Goal: Task Accomplishment & Management: Complete application form

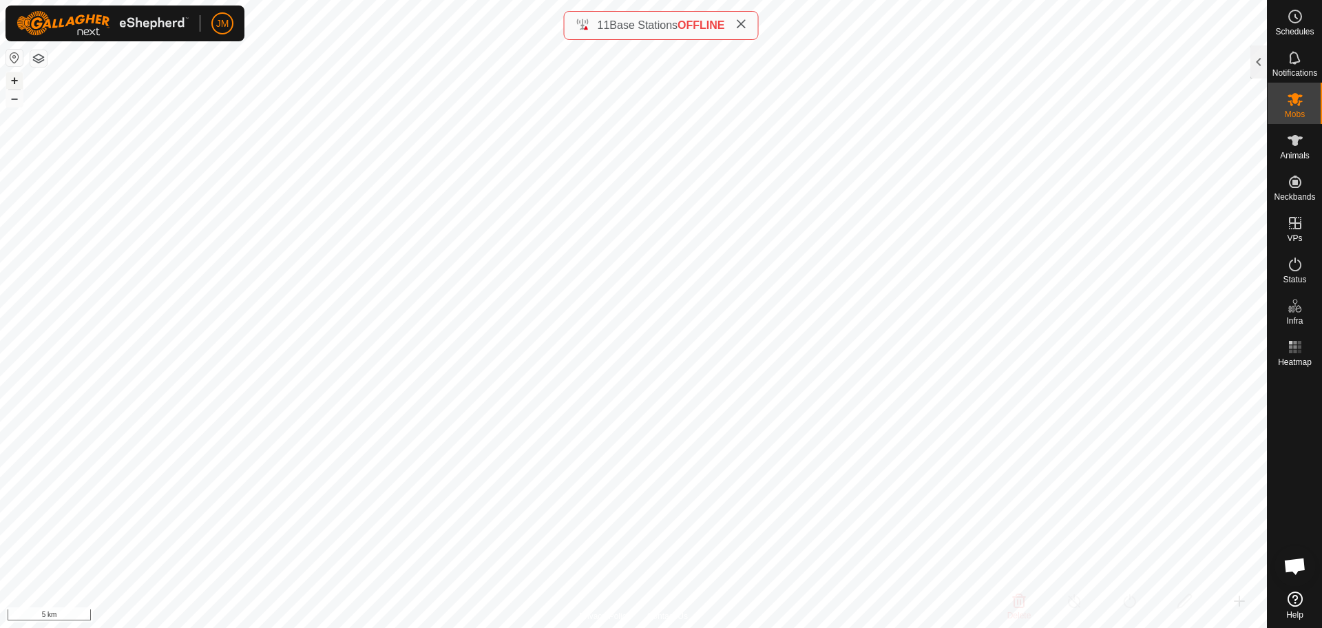
click at [14, 82] on button "+" at bounding box center [14, 80] width 17 height 17
click at [13, 81] on button "+" at bounding box center [14, 80] width 17 height 17
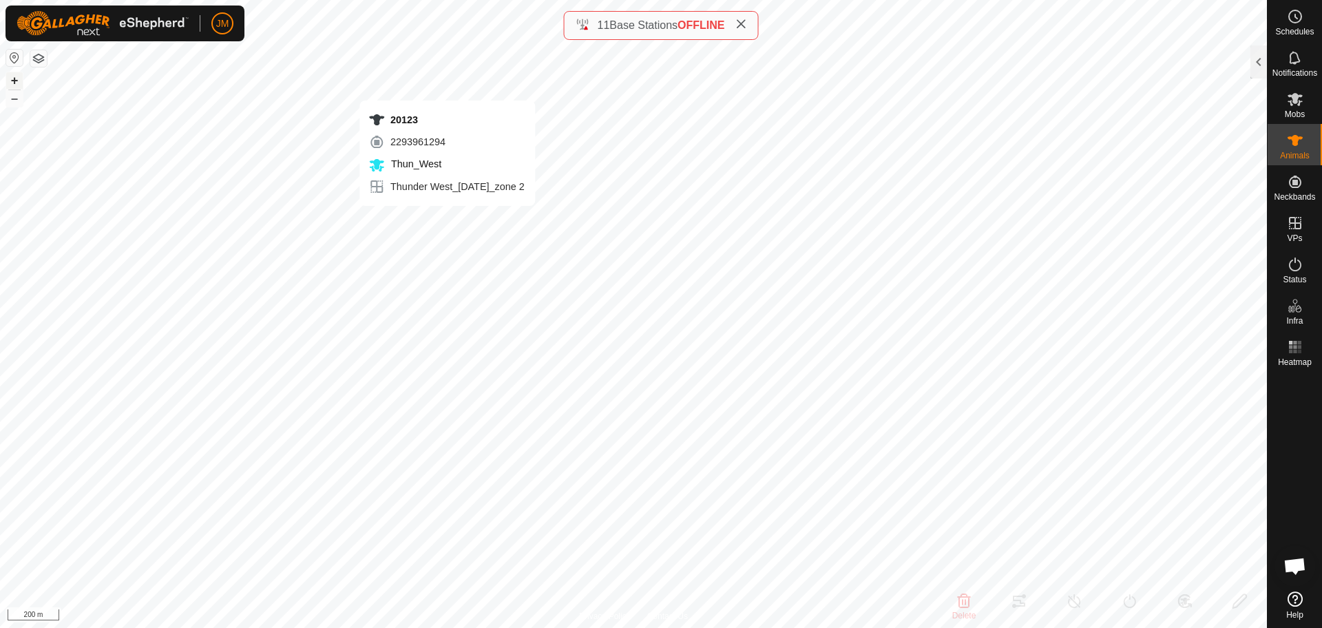
type input "20123"
type input "-"
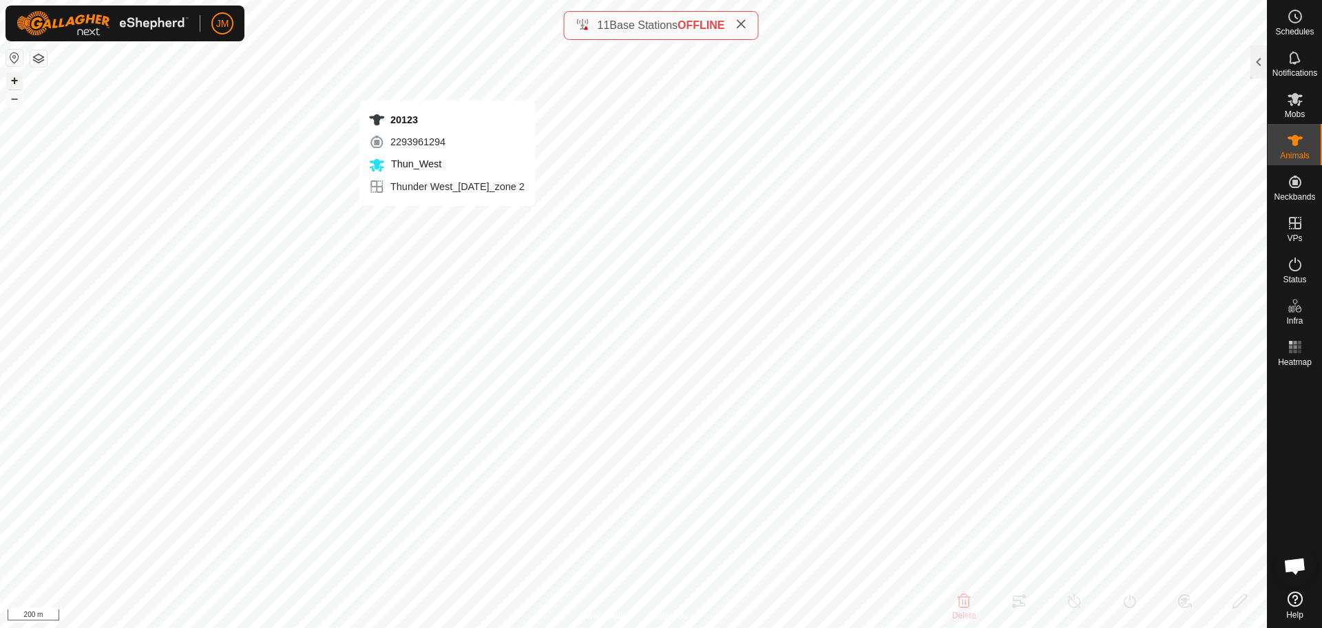
type input "-"
click at [743, 24] on icon at bounding box center [741, 24] width 11 height 11
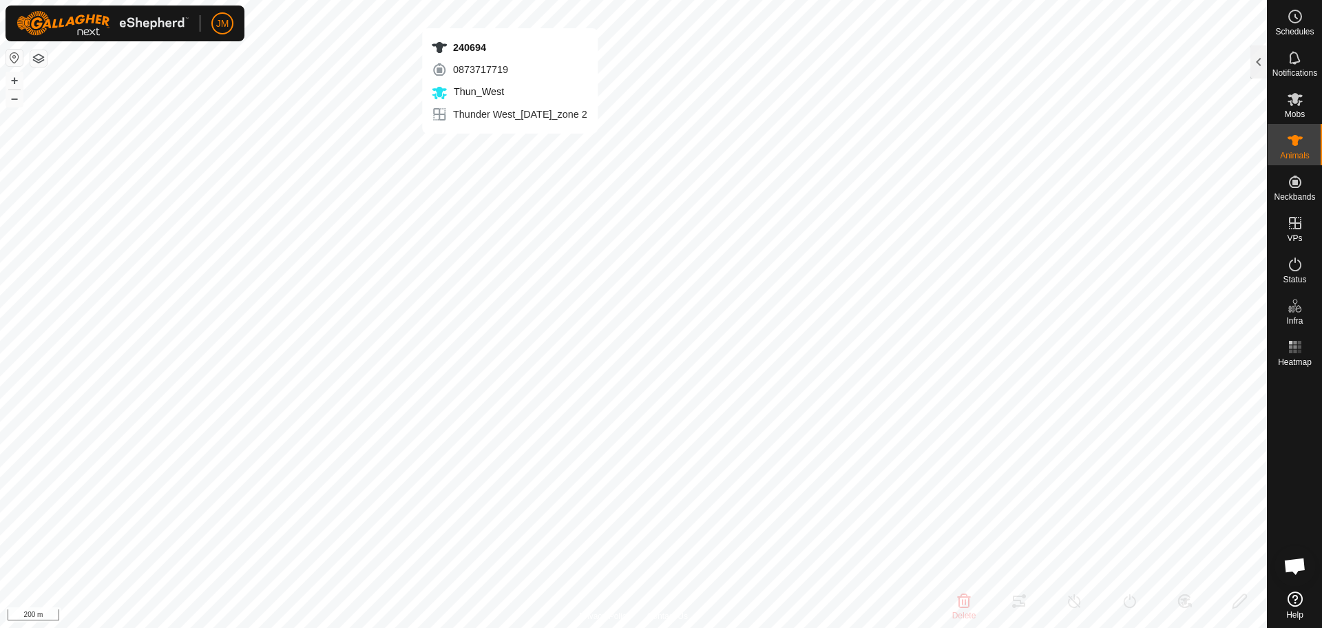
type input "240694"
type input "-"
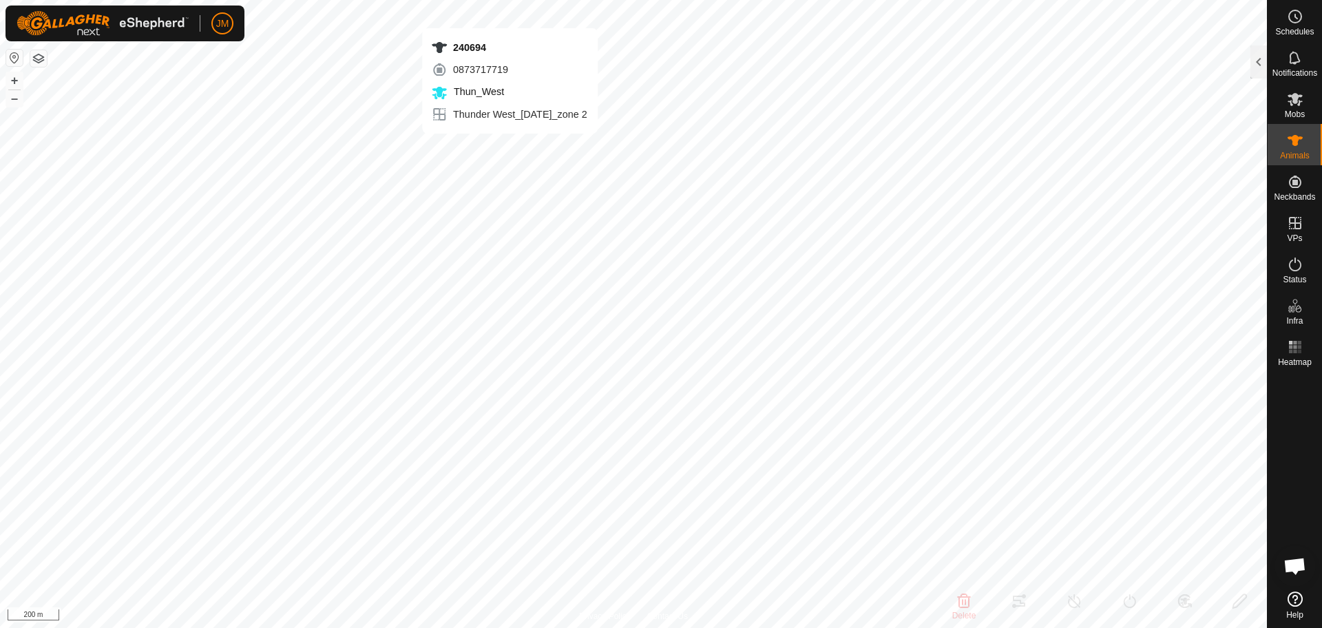
type input "-"
type input "Unknown22"
type input "-"
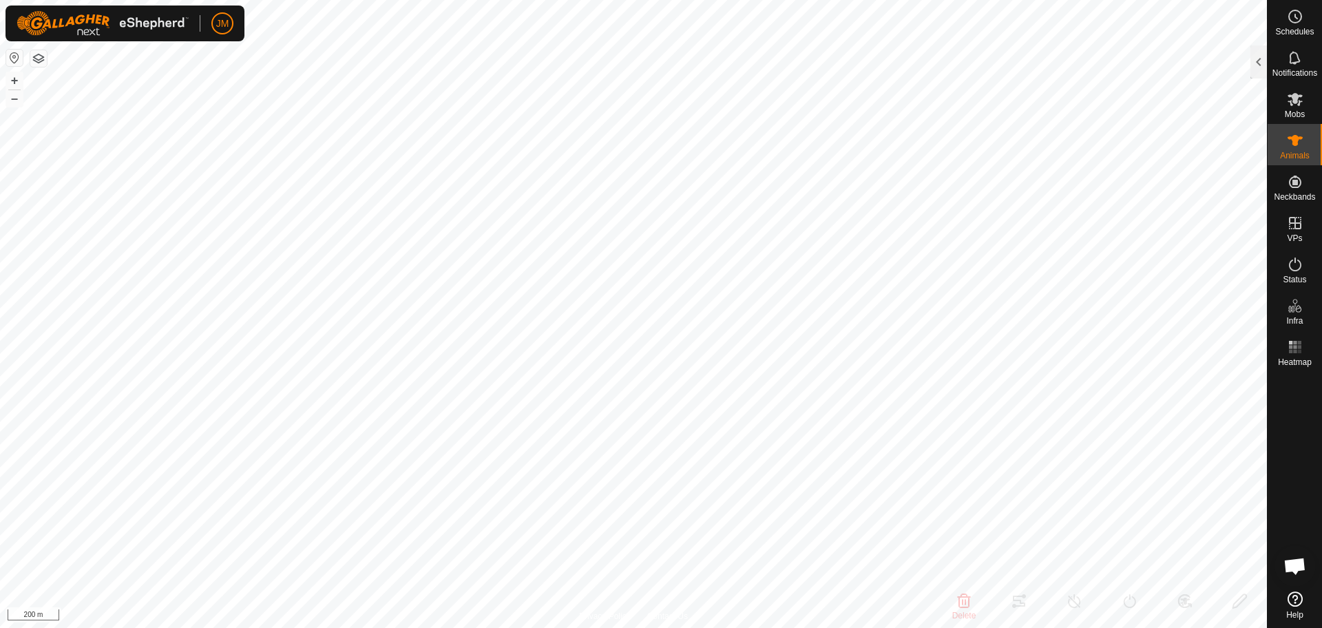
type input "-"
type input "0 kg"
type input "-"
type input "21325"
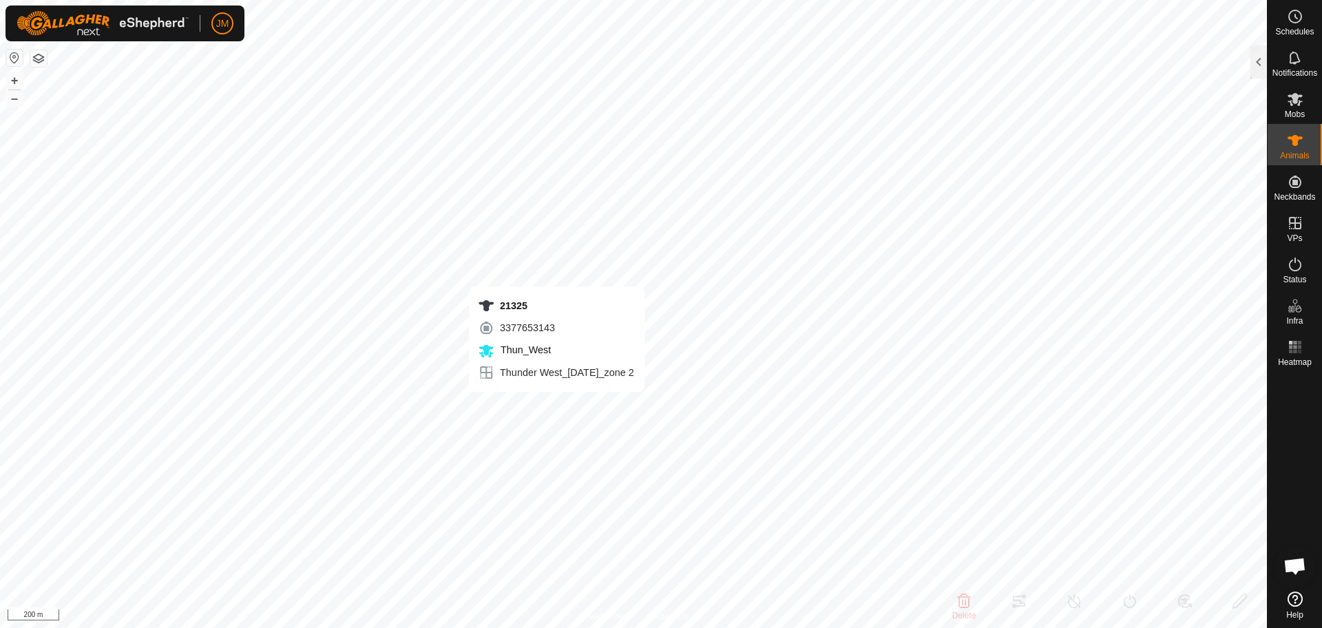
type input "-"
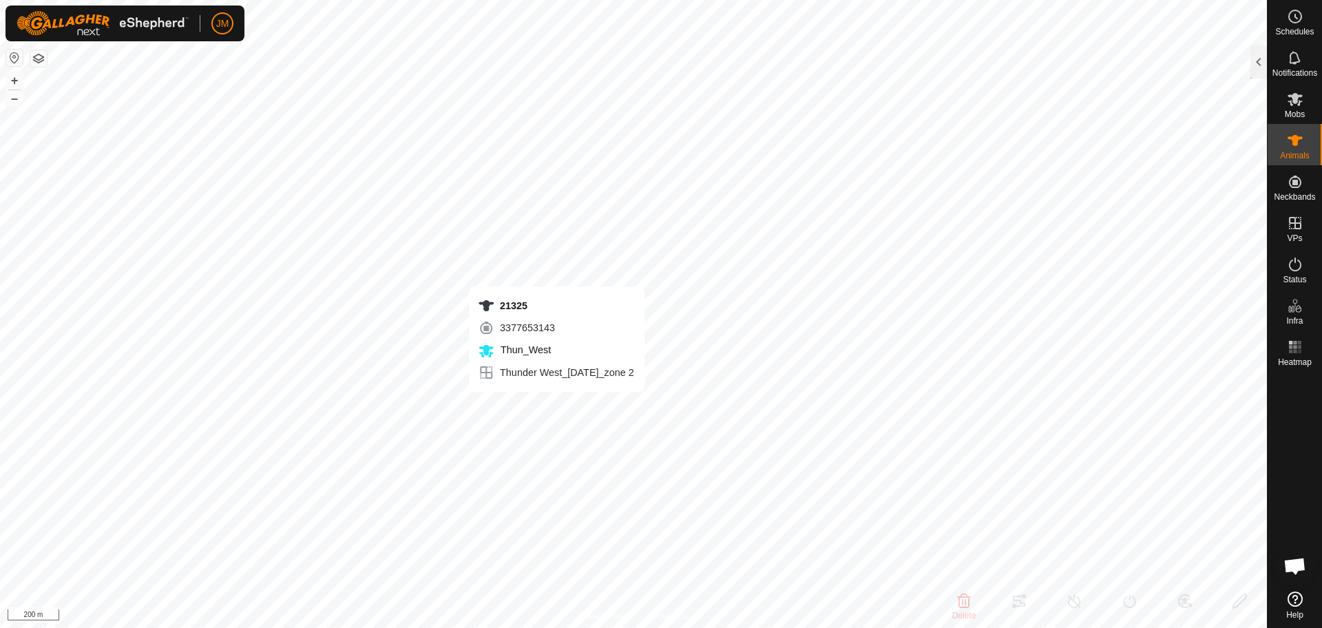
type input "-"
click at [17, 100] on button "–" at bounding box center [14, 98] width 17 height 17
click at [14, 78] on button "+" at bounding box center [14, 80] width 17 height 17
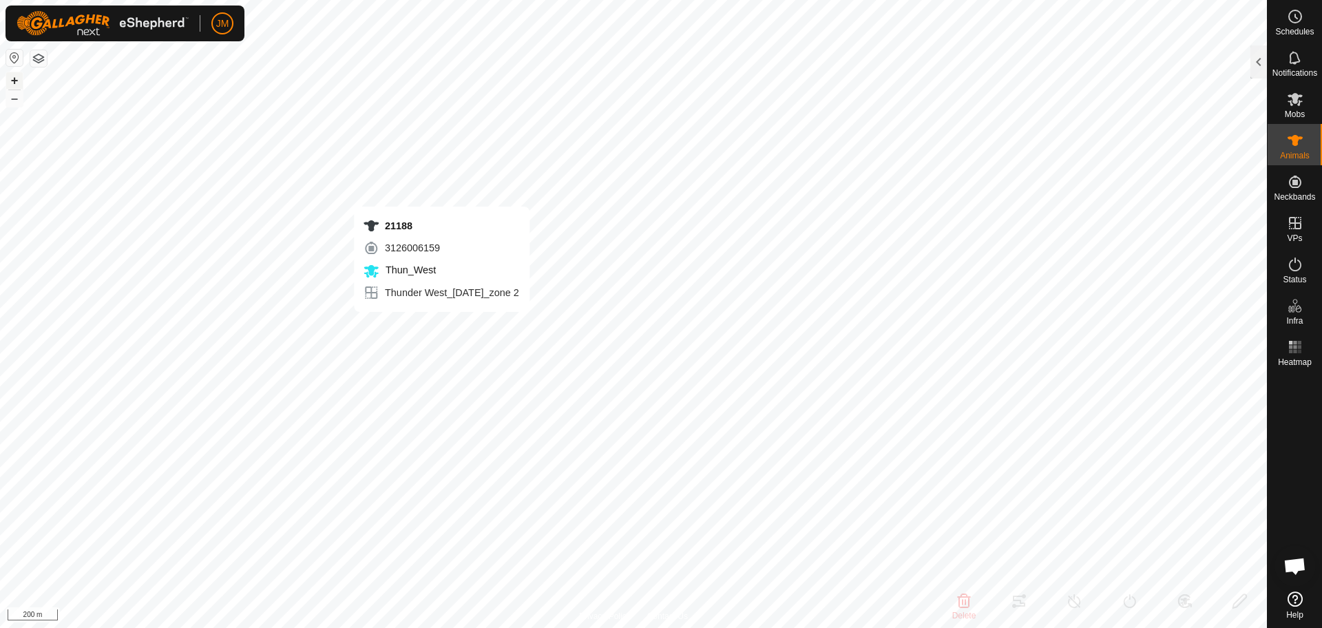
type input "21188"
type input "-"
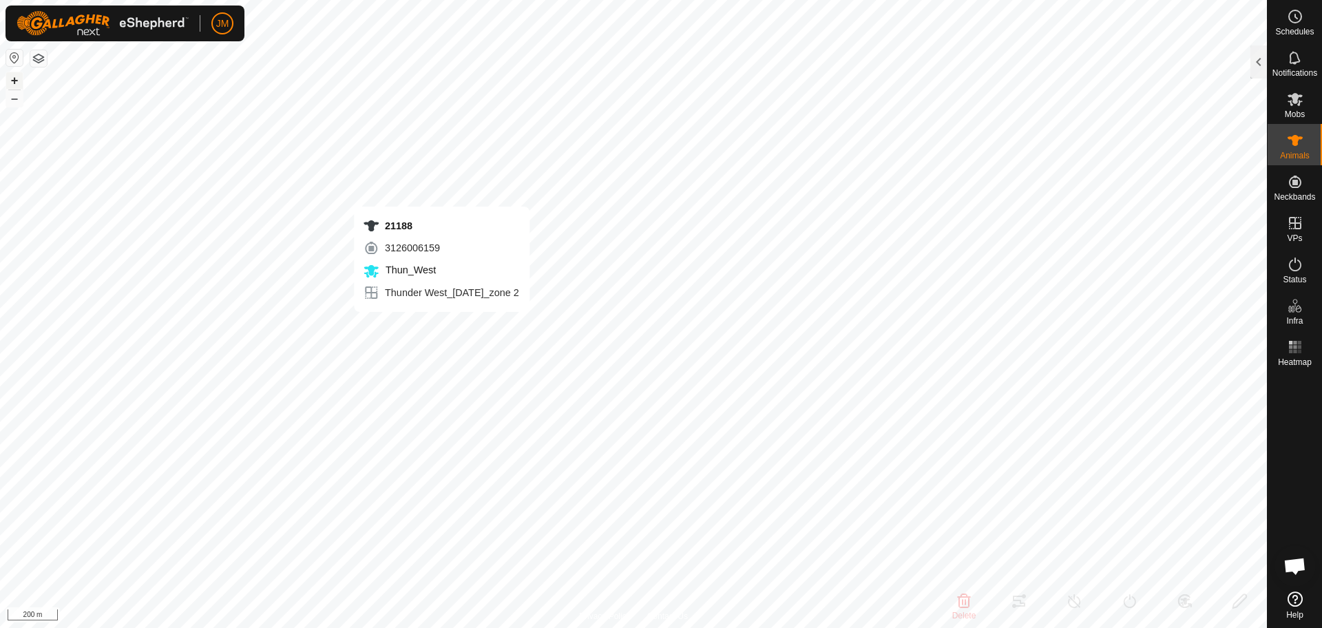
type input "-"
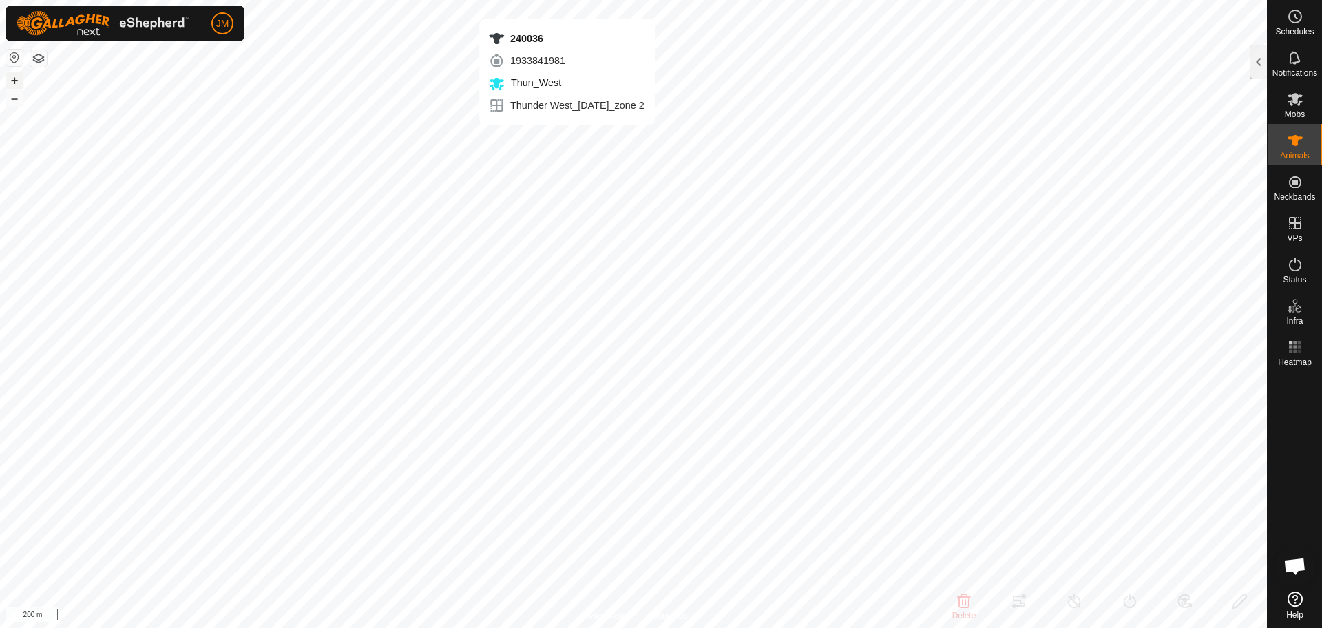
type input "240036"
type input "-"
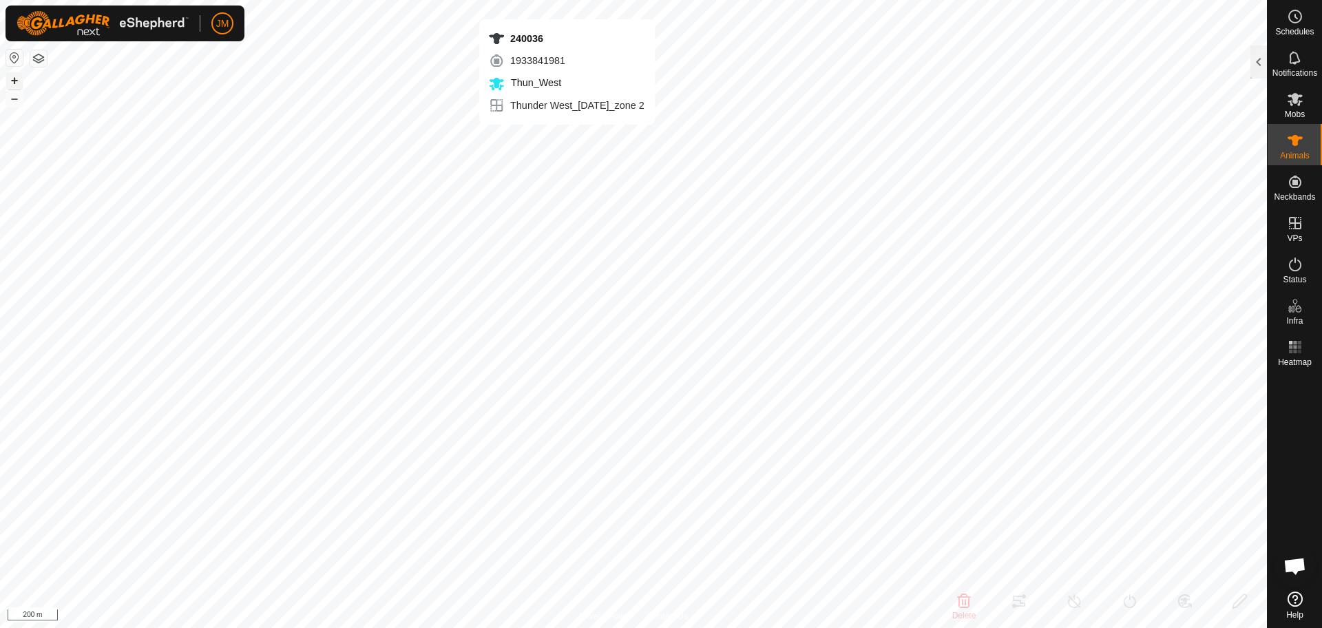
type input "-"
type input "21100"
type input "-"
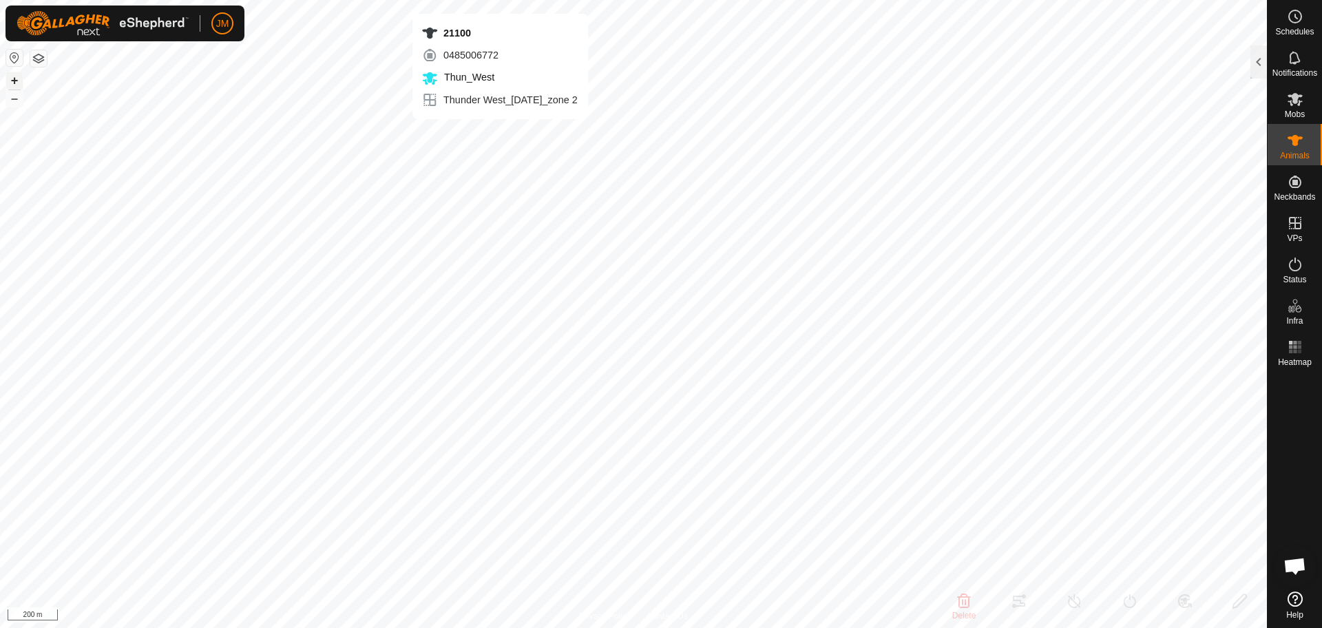
type input "-"
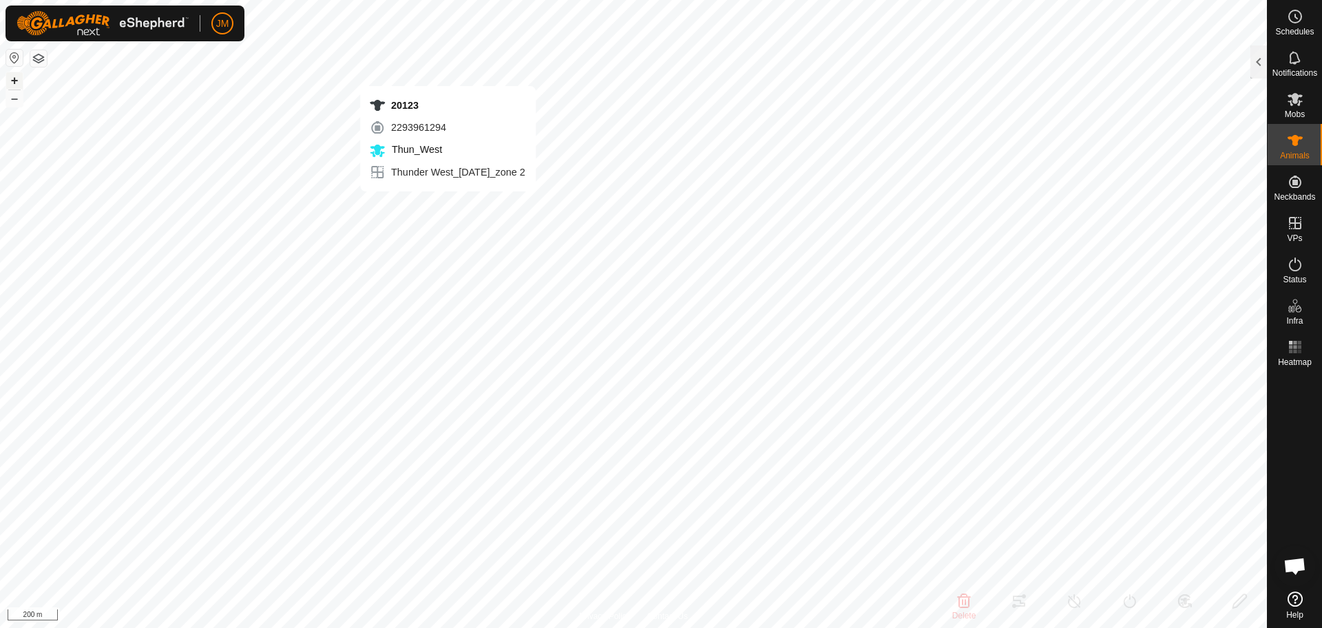
type input "20123"
type input "-"
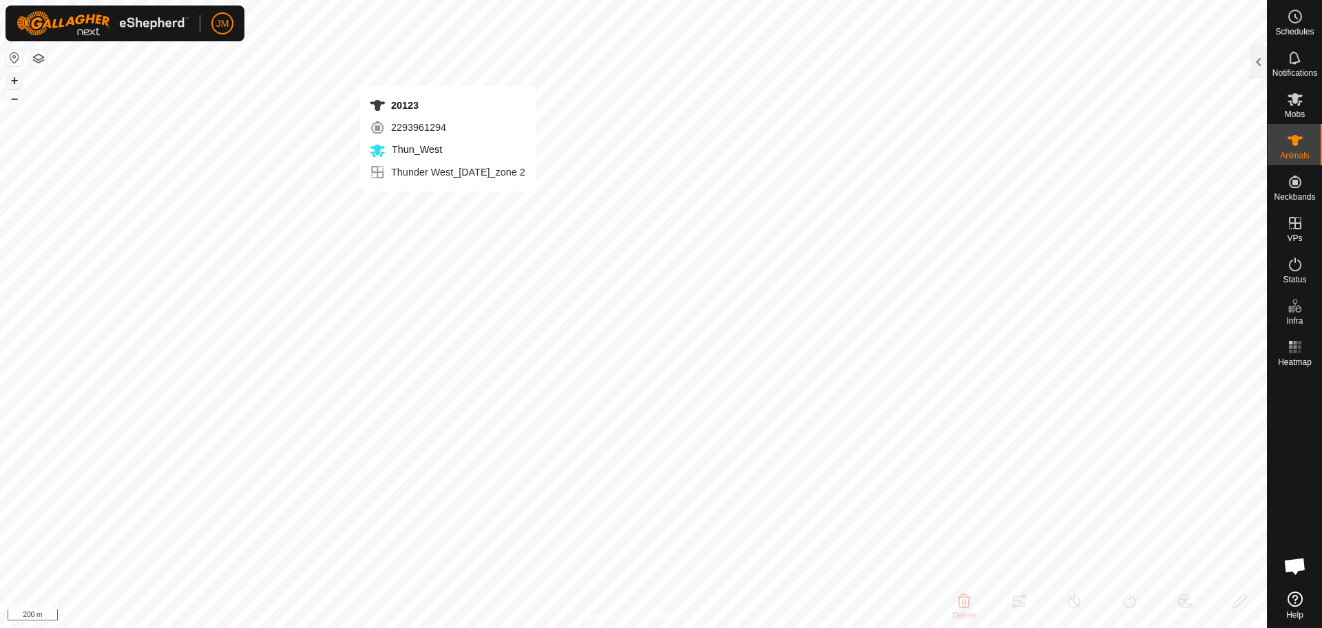
type input "-"
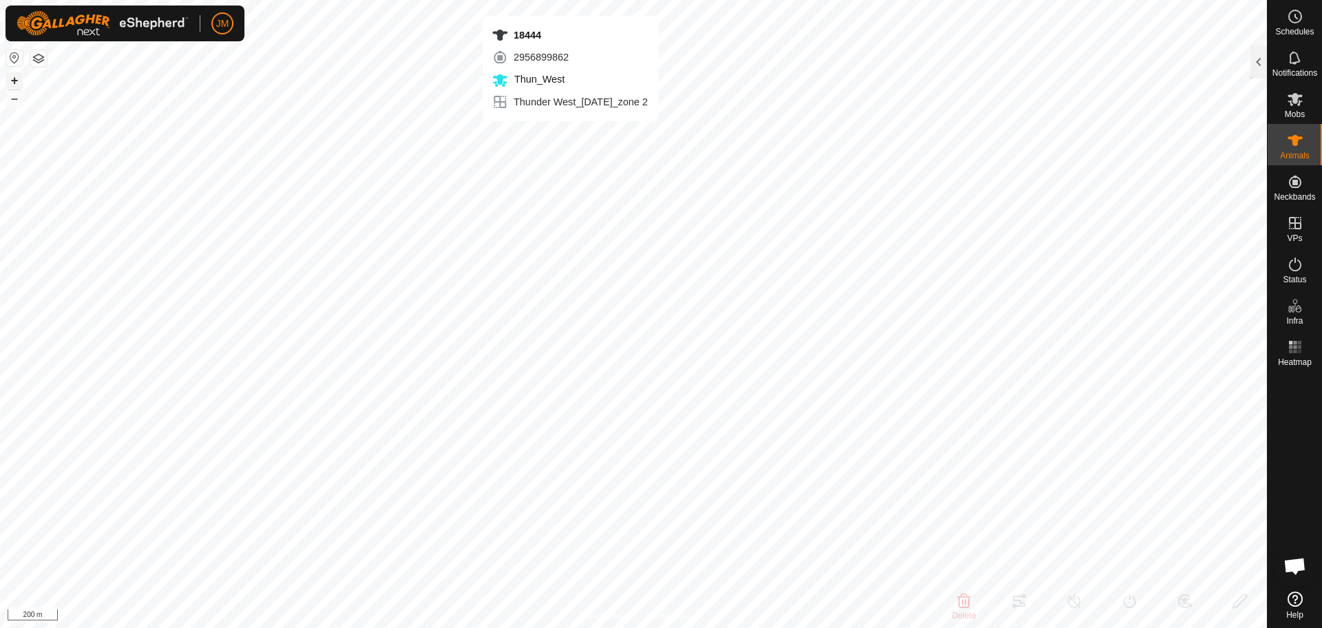
type input "18444"
type input "-"
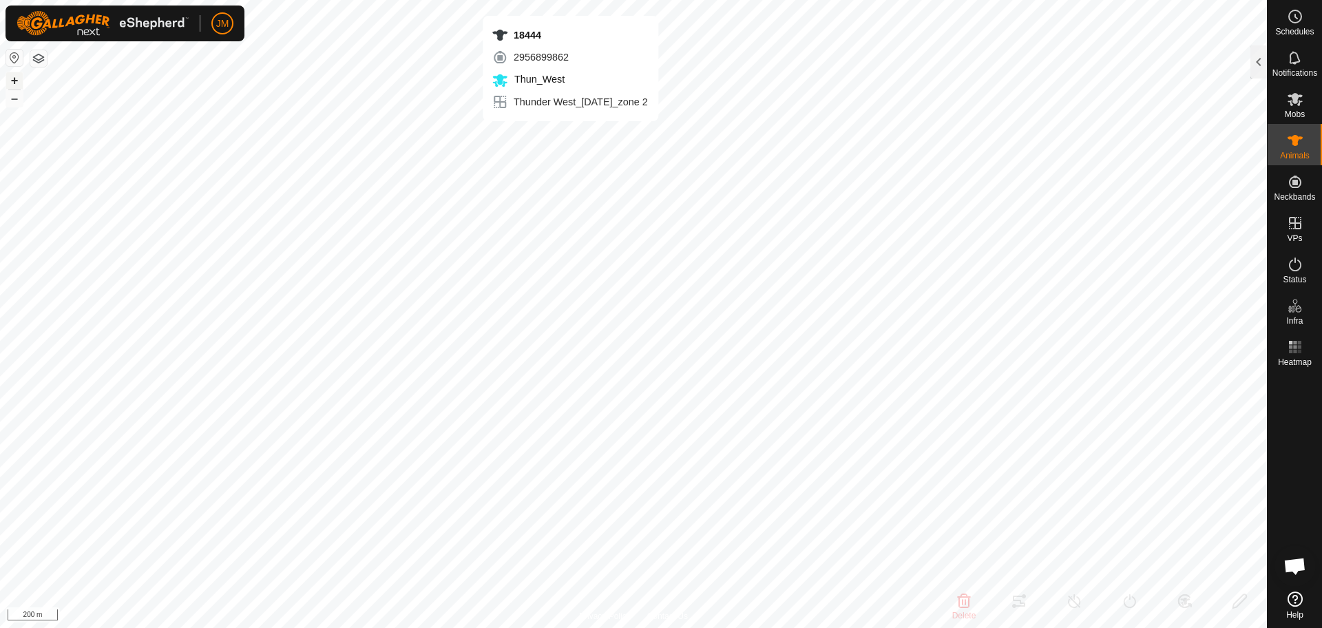
type input "-"
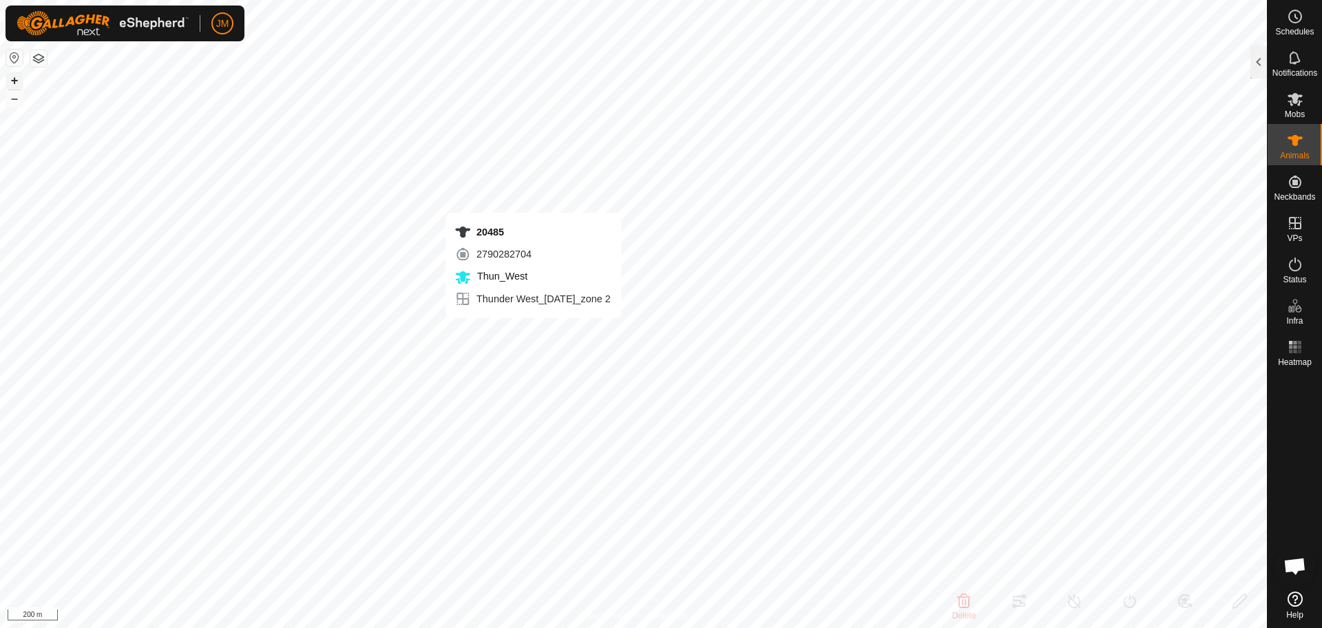
type input "20485"
type input "-"
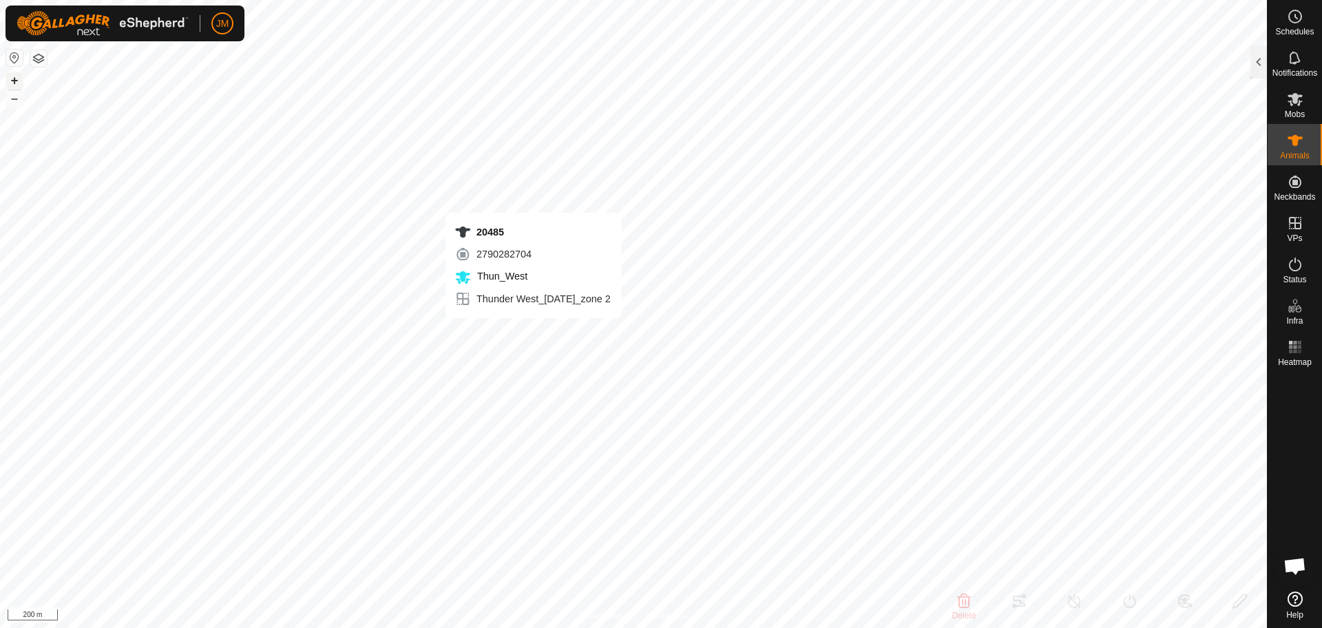
type input "-"
type input "220684"
type input "-"
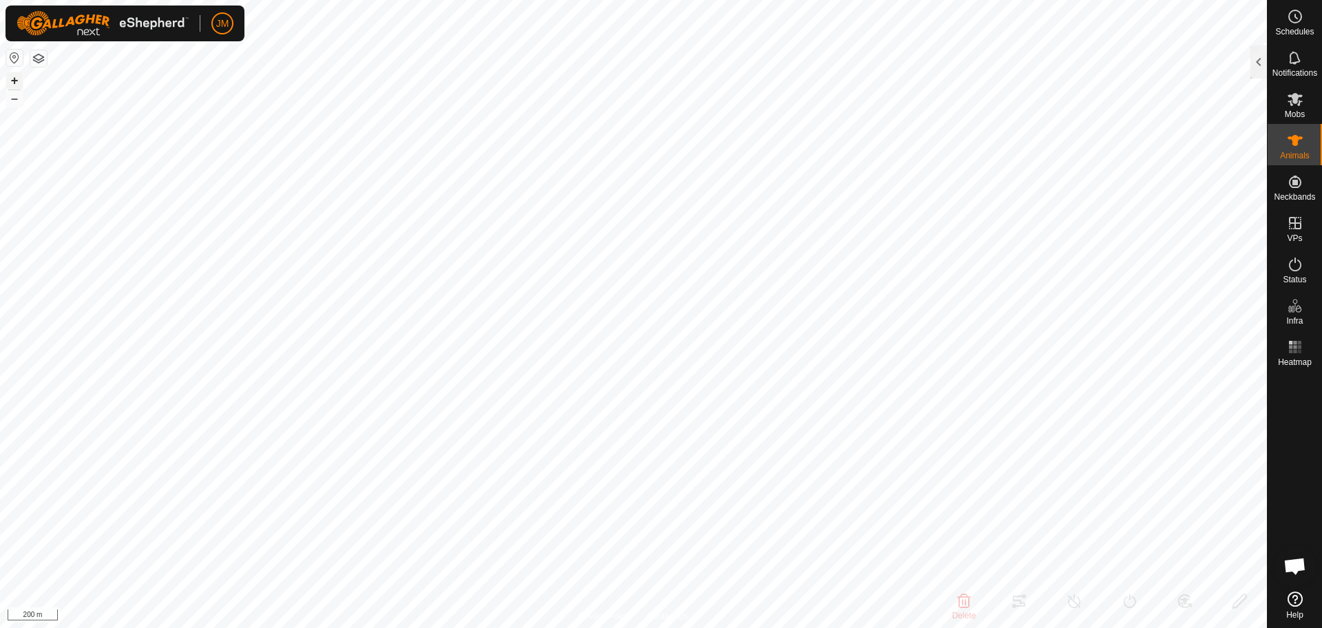
type input "-"
type input "220063"
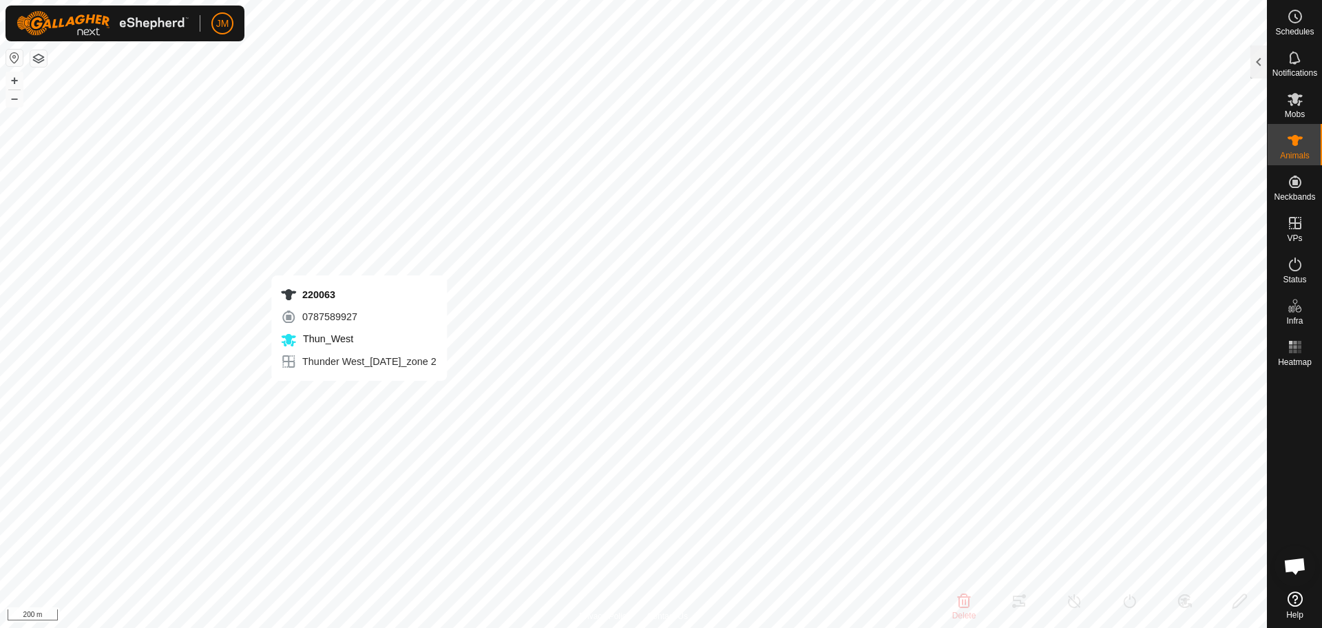
type input "-"
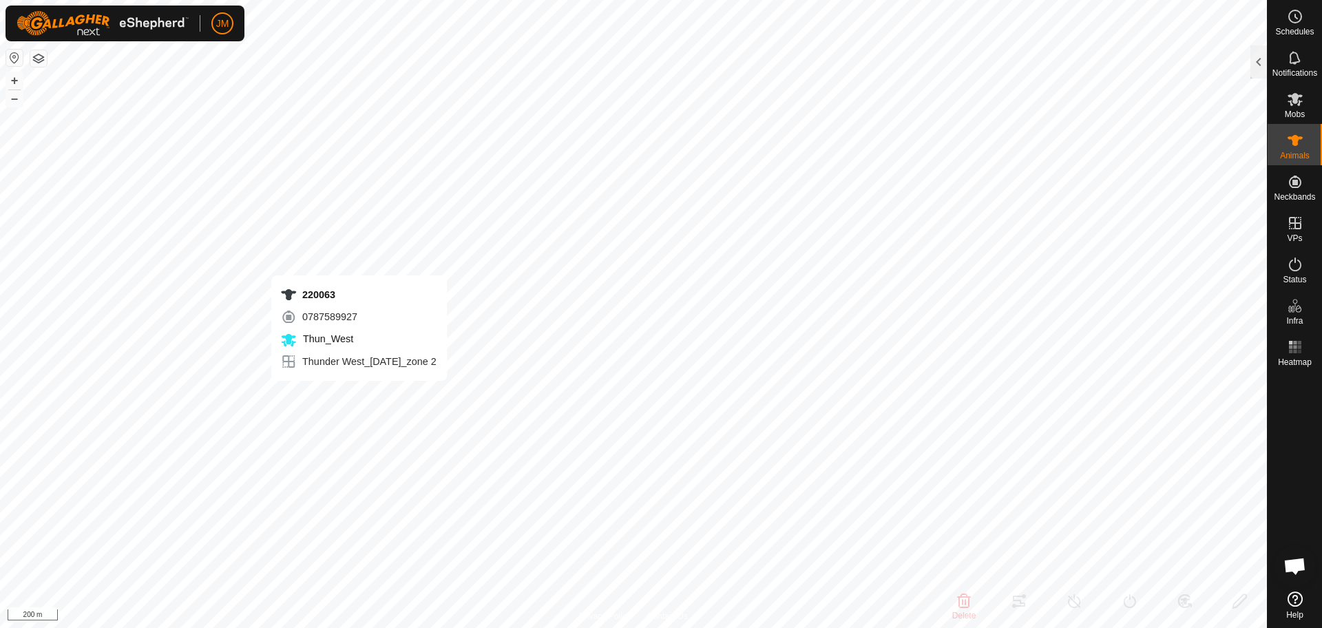
type input "-"
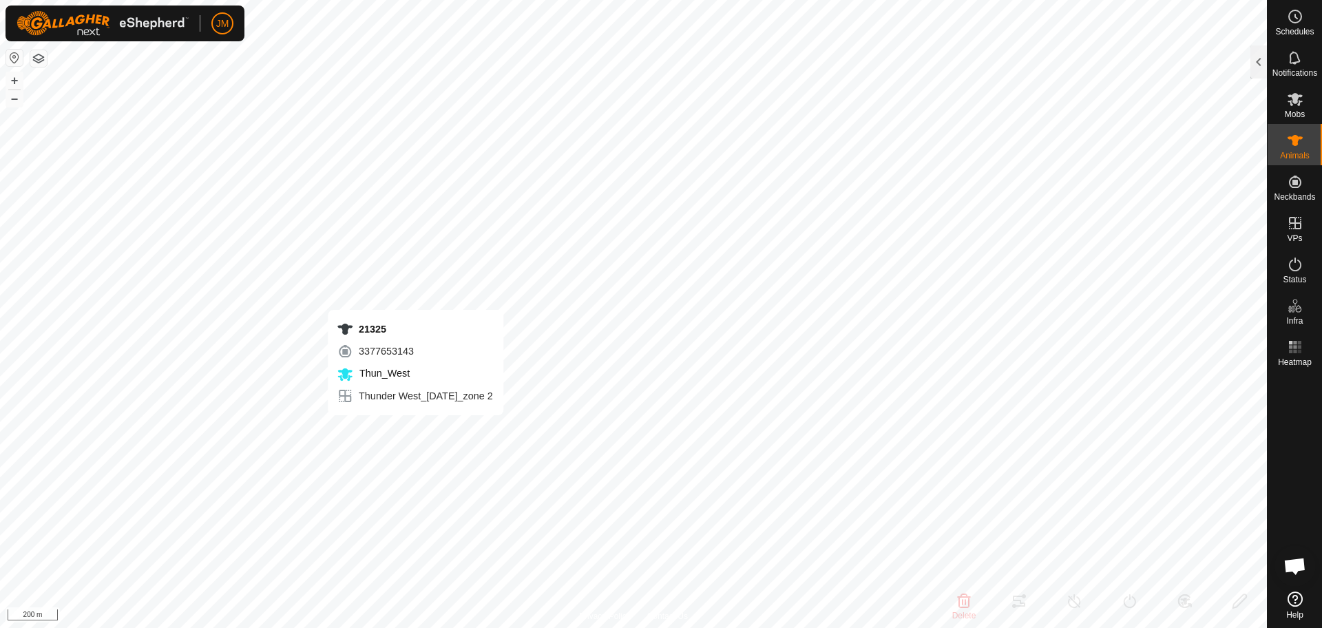
type input "21325"
type input "-"
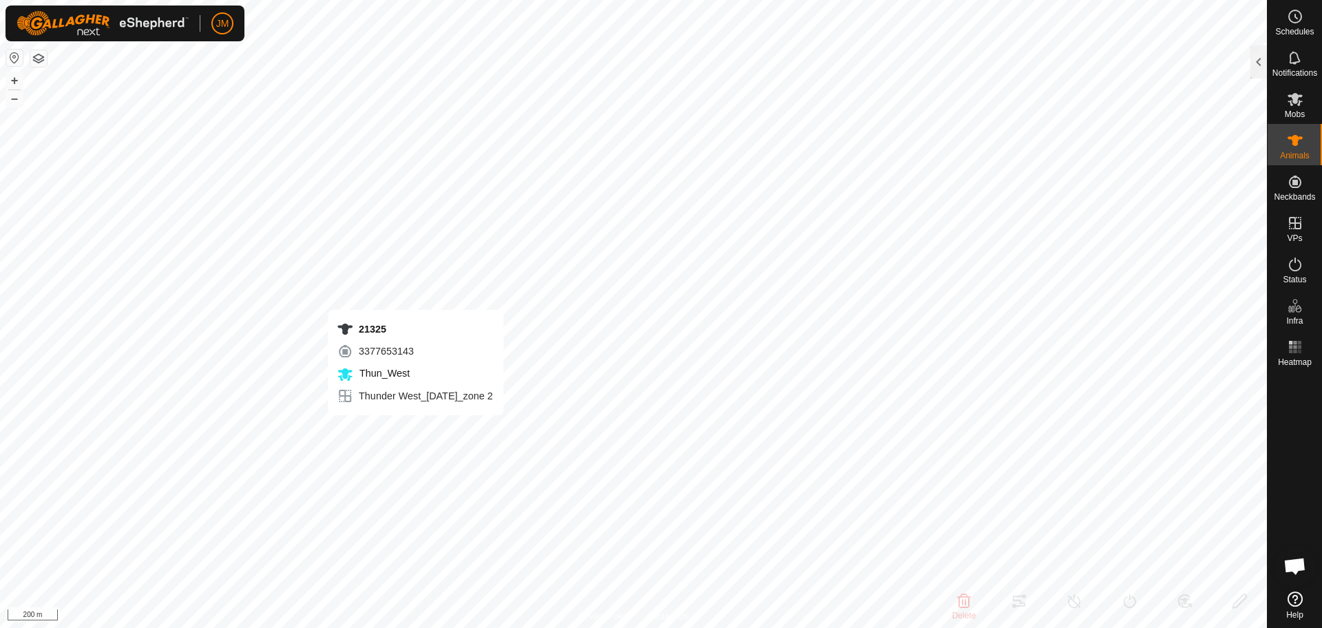
type input "-"
type input "220188"
type input "-"
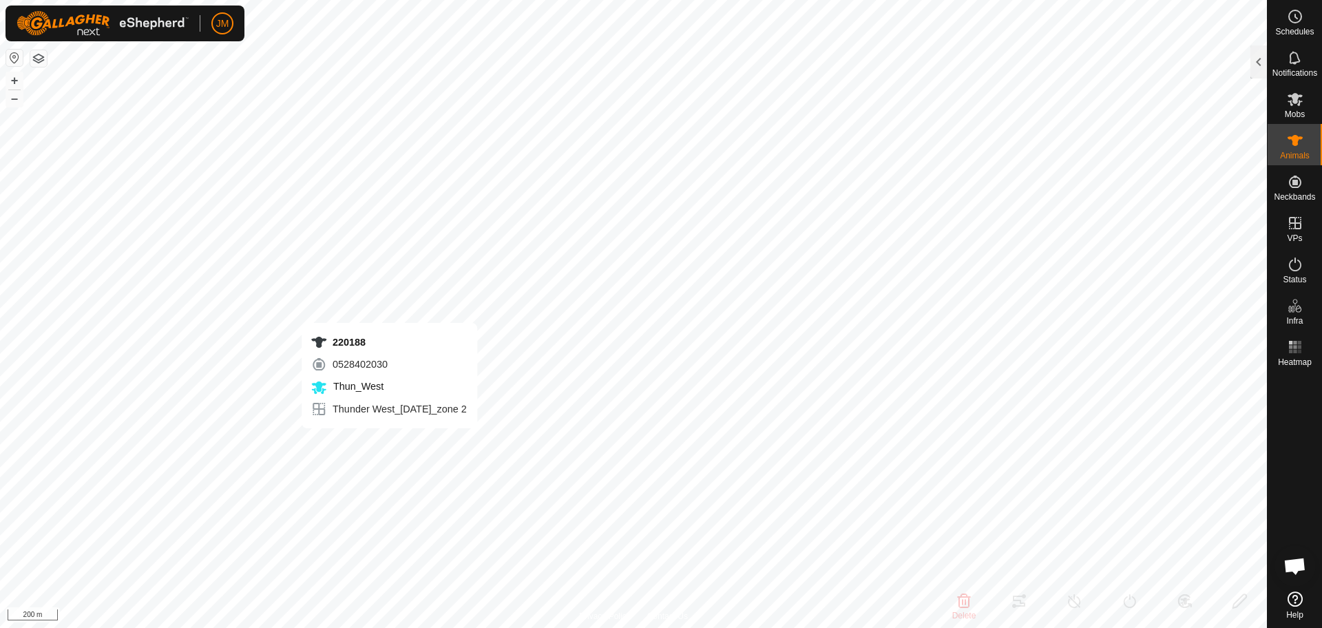
type input "-"
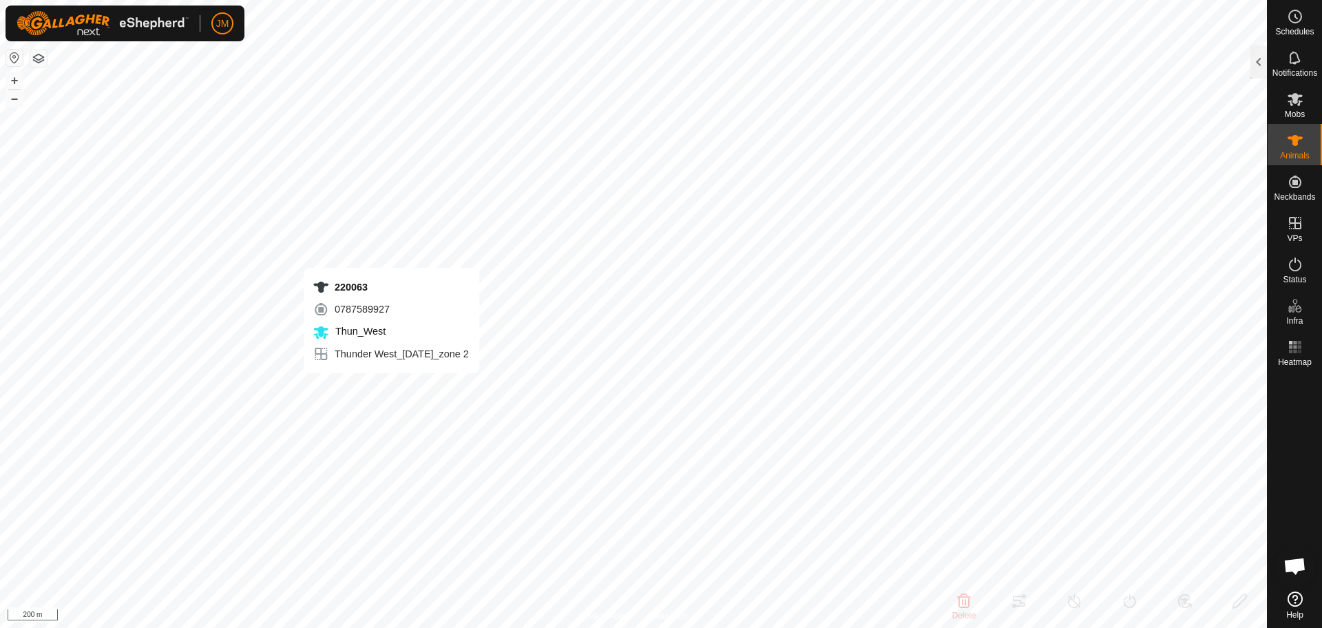
type input "220063"
type input "-"
